Goal: Find specific page/section: Find specific page/section

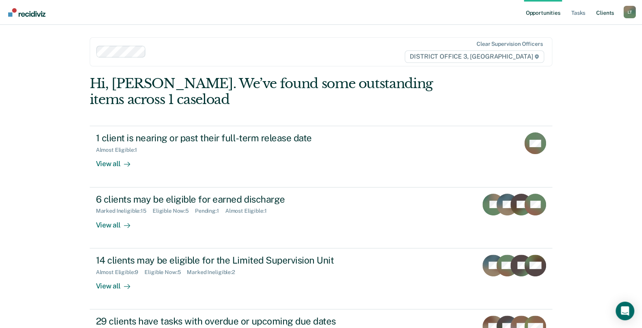
click at [599, 14] on link "Client s" at bounding box center [604, 12] width 21 height 25
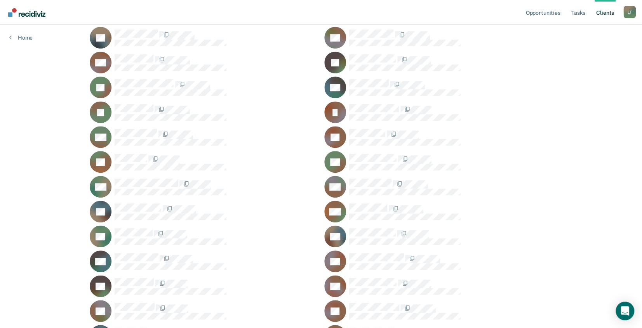
scroll to position [372, 0]
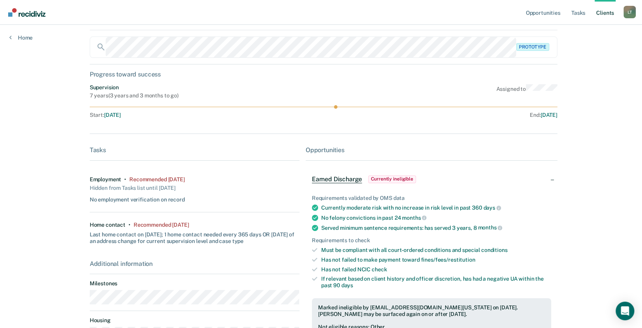
scroll to position [78, 0]
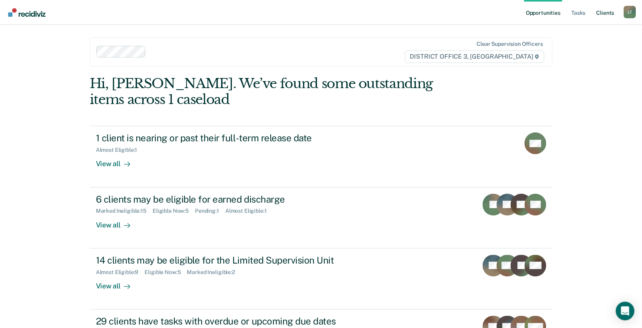
click at [607, 11] on link "Client s" at bounding box center [604, 12] width 21 height 25
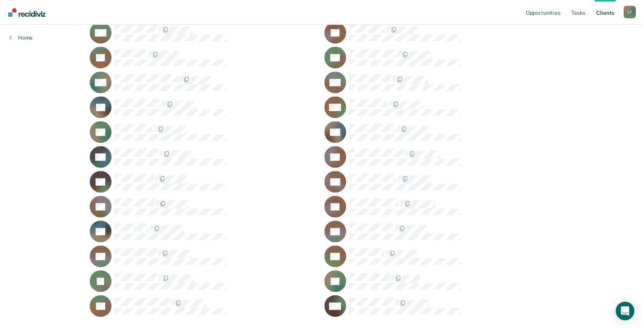
scroll to position [372, 0]
